Goal: Transaction & Acquisition: Book appointment/travel/reservation

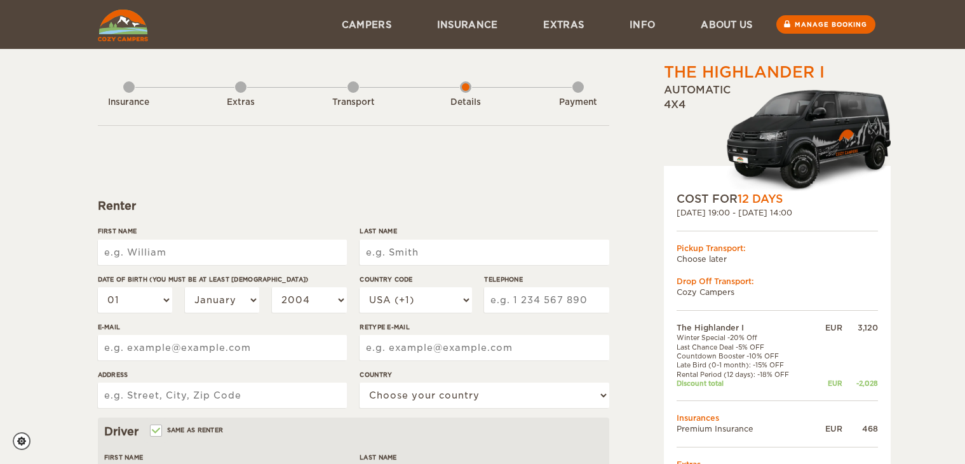
click at [174, 250] on input "First Name" at bounding box center [222, 251] width 249 height 25
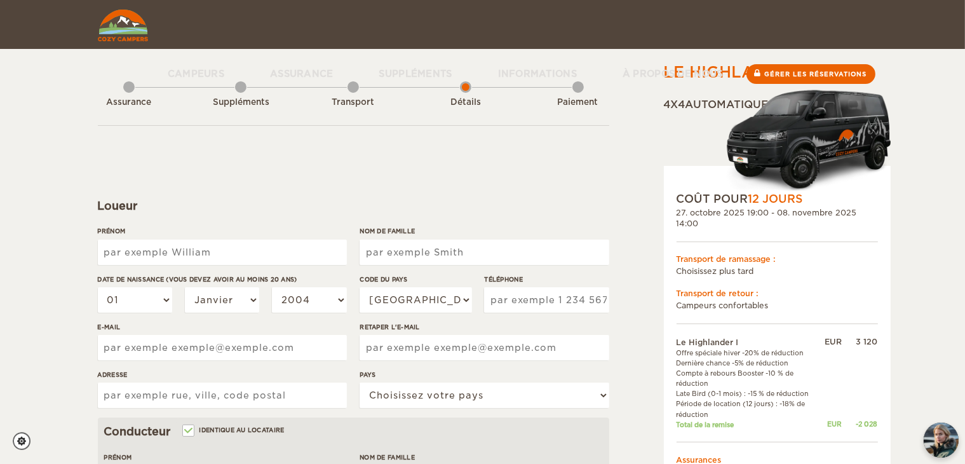
click at [175, 248] on input "Prénom" at bounding box center [222, 251] width 249 height 25
type input "[PERSON_NAME]"
click at [383, 255] on input "Nom de famille" at bounding box center [484, 251] width 249 height 25
type input "Scelers"
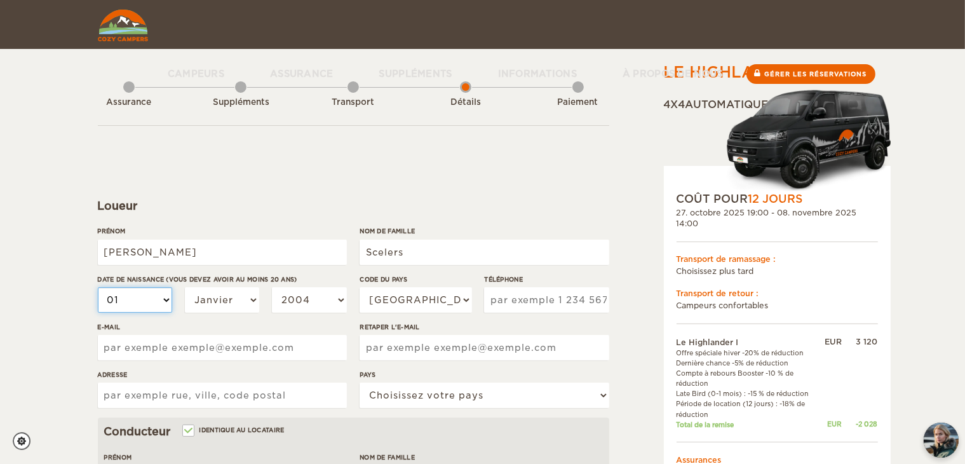
type input "Scelers"
click at [137, 303] on select "01 02 03 04 05 06 07 08 09 10 11 12 13 14 15 16 17 18 19 20 21 22 23 24 25 26 2…" at bounding box center [135, 299] width 75 height 25
select select "15"
click at [98, 287] on select "01 02 03 04 05 06 07 08 09 10 11 12 13 14 15 16 17 18 19 20 21 22 23 24 25 26 2…" at bounding box center [135, 299] width 75 height 25
select select "15"
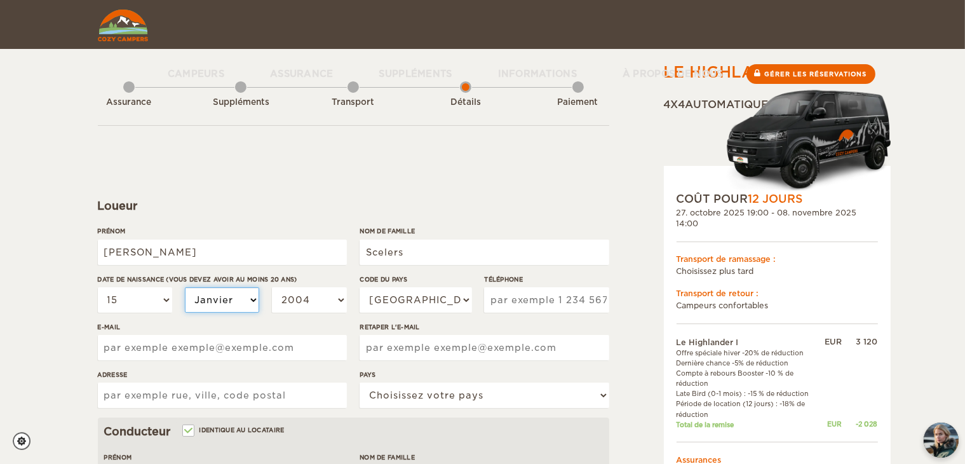
click at [229, 295] on select "[PERSON_NAME] Mars Avril Peut Juin Juillet Août Septembre Octobre Novembre Déce…" at bounding box center [222, 299] width 75 height 25
select select "09"
click at [185, 287] on select "[PERSON_NAME] Mars Avril Peut Juin Juillet Août Septembre Octobre Novembre Déce…" at bounding box center [222, 299] width 75 height 25
select select "09"
click at [293, 303] on select "2004 2003 2002 2001 2000 1999 1998 1997 1996 1995 1994 1993 1992 1991 1990 1989…" at bounding box center [309, 299] width 75 height 25
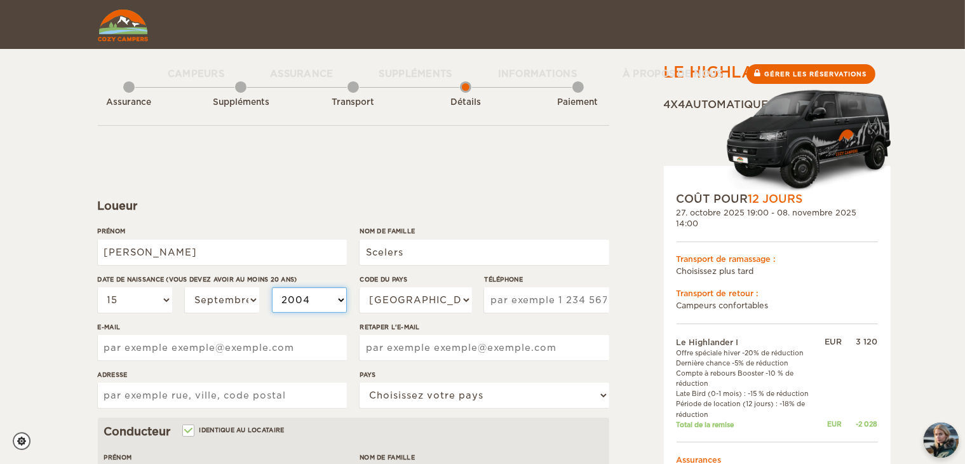
select select "1989"
click at [272, 287] on select "2004 2003 2002 2001 2000 1999 1998 1997 1996 1995 1994 1993 1992 1991 1990 1989…" at bounding box center [309, 299] width 75 height 25
select select "1989"
click at [425, 298] on select "[GEOGRAPHIC_DATA] (+1) [GEOGRAPHIC_DATA] (+44) [GEOGRAPHIC_DATA] (+49) [GEOGRAP…" at bounding box center [416, 299] width 112 height 25
select select "33"
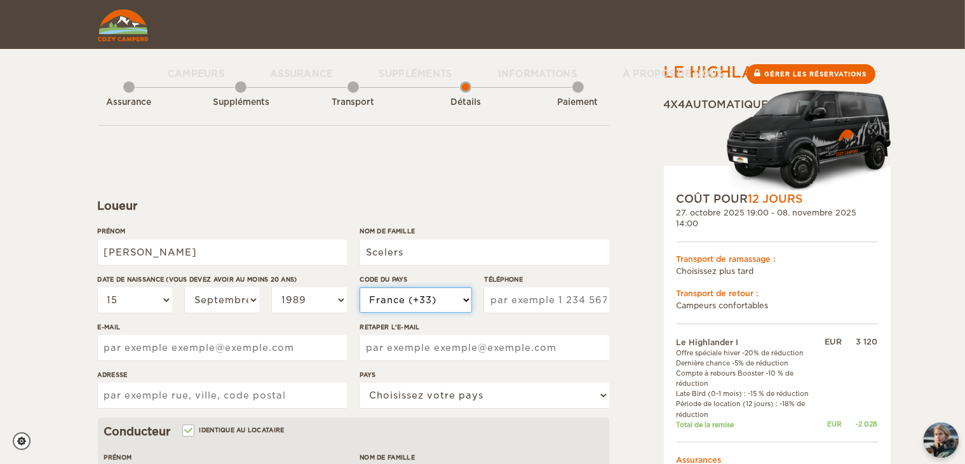
click at [360, 287] on select "[GEOGRAPHIC_DATA] (+1) [GEOGRAPHIC_DATA] (+44) [GEOGRAPHIC_DATA] (+49) [GEOGRAP…" at bounding box center [416, 299] width 112 height 25
click at [525, 294] on input "Téléphone" at bounding box center [546, 299] width 124 height 25
type input "673158026"
type input "[STREET_ADDRESS]"
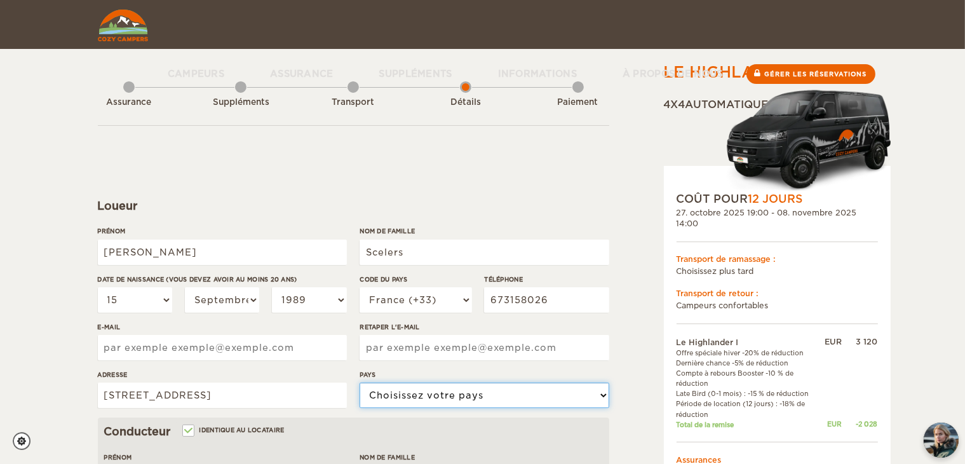
select select "71"
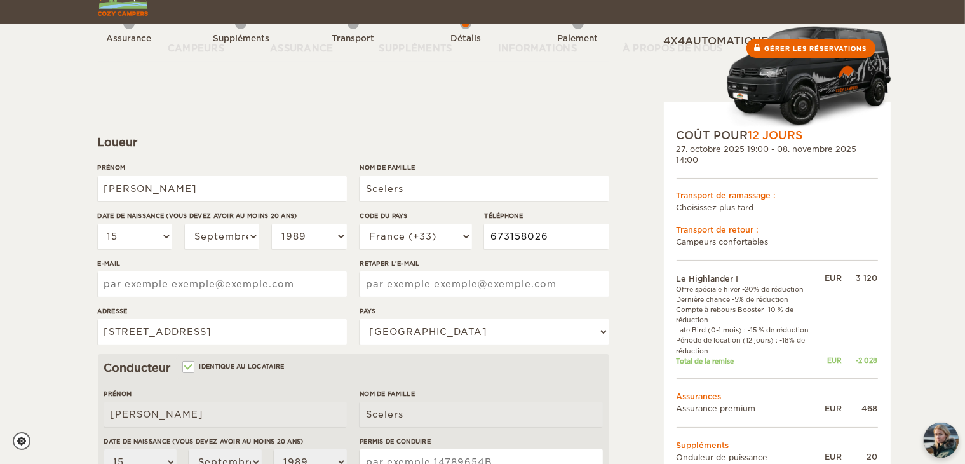
scroll to position [127, 0]
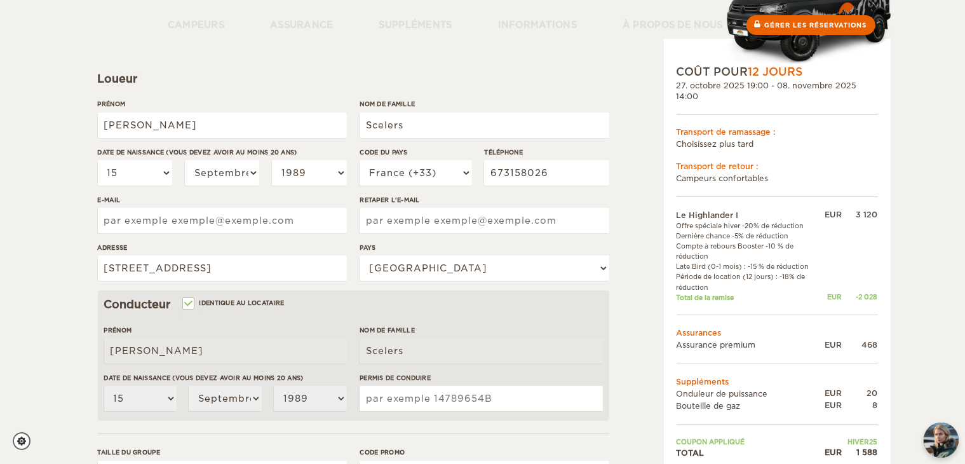
click at [194, 226] on input "E-mail" at bounding box center [222, 220] width 249 height 25
type input "[PERSON_NAME][EMAIL_ADDRESS][DOMAIN_NAME]"
click at [467, 225] on input "Retaper l'e-mail" at bounding box center [484, 220] width 249 height 25
type input "R"
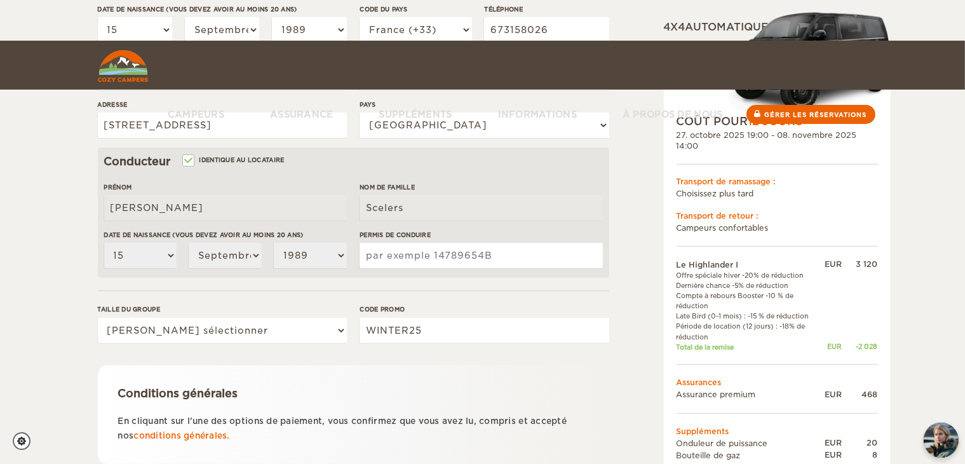
scroll to position [362, 0]
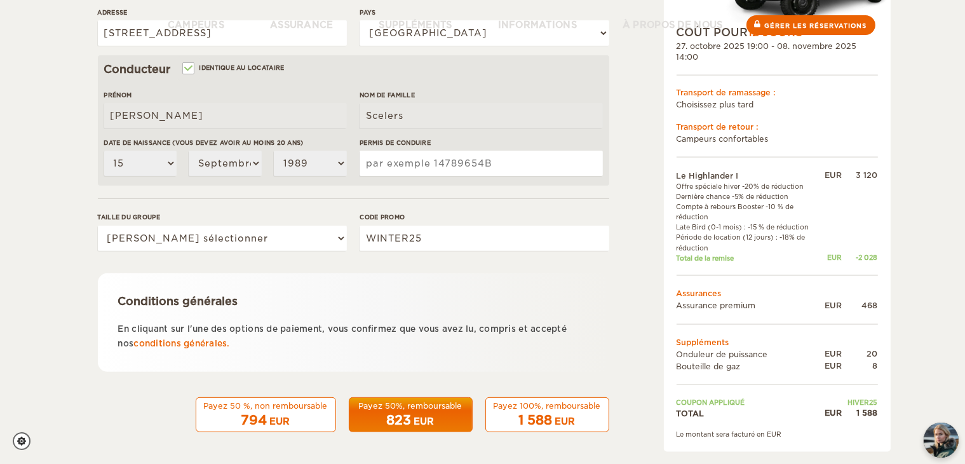
type input "[PERSON_NAME][EMAIL_ADDRESS][DOMAIN_NAME]"
click at [413, 161] on input "Permis de conduire" at bounding box center [481, 163] width 243 height 25
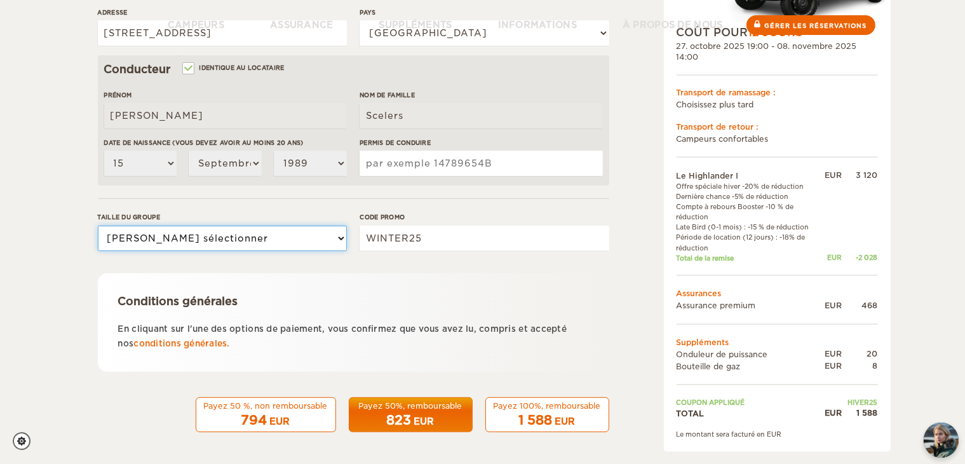
click at [297, 238] on select "[PERSON_NAME] sélectionner 1 2" at bounding box center [222, 237] width 249 height 25
select select "2"
click at [98, 225] on select "[PERSON_NAME] sélectionner 1 2" at bounding box center [222, 237] width 249 height 25
drag, startPoint x: 337, startPoint y: 242, endPoint x: 508, endPoint y: 148, distance: 195.0
click at [337, 242] on select "[PERSON_NAME] sélectionner 1 2" at bounding box center [222, 237] width 249 height 25
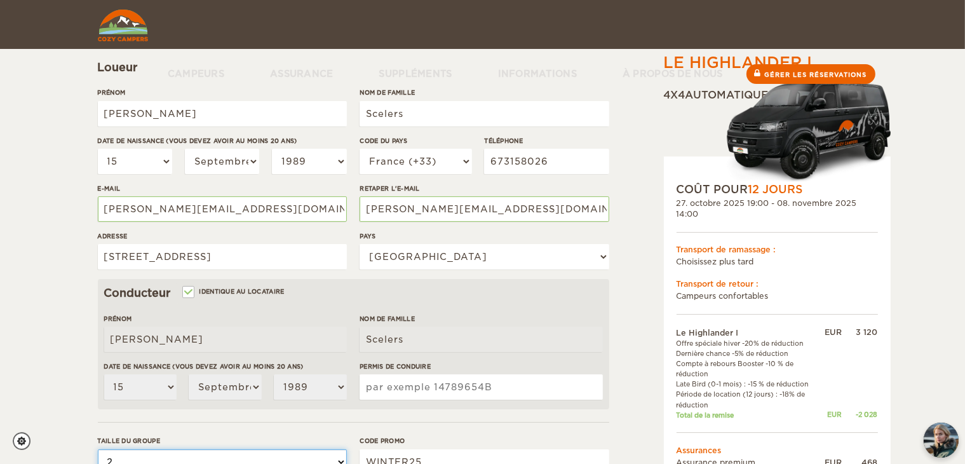
scroll to position [11, 0]
